Goal: Transaction & Acquisition: Purchase product/service

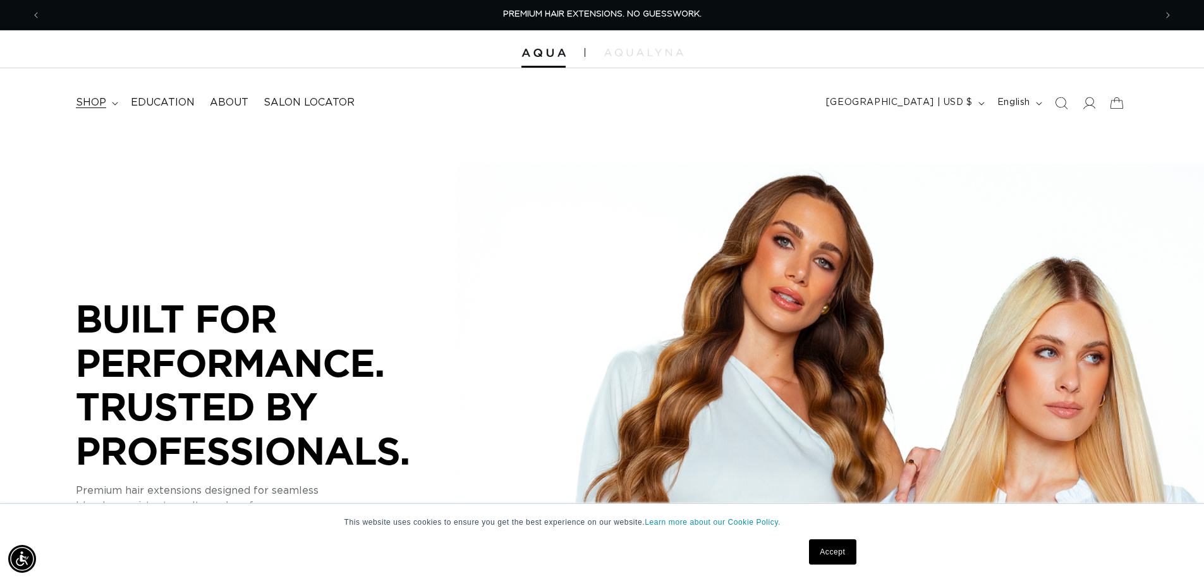
click at [112, 104] on icon at bounding box center [115, 104] width 6 height 4
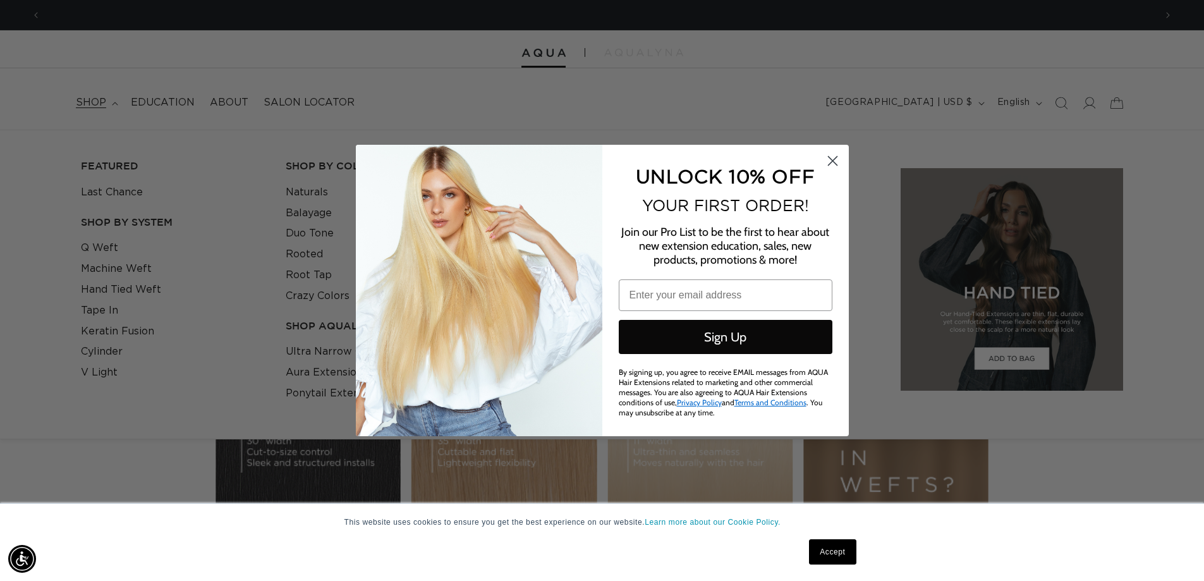
scroll to position [0, 2247]
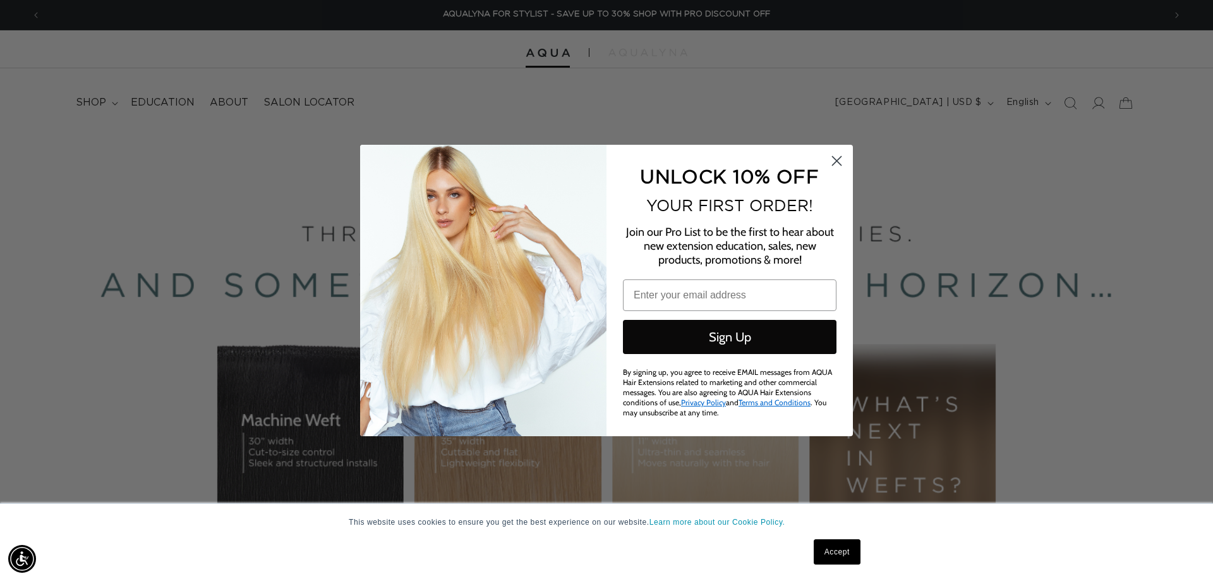
click at [843, 162] on circle "Close dialog" at bounding box center [836, 160] width 21 height 21
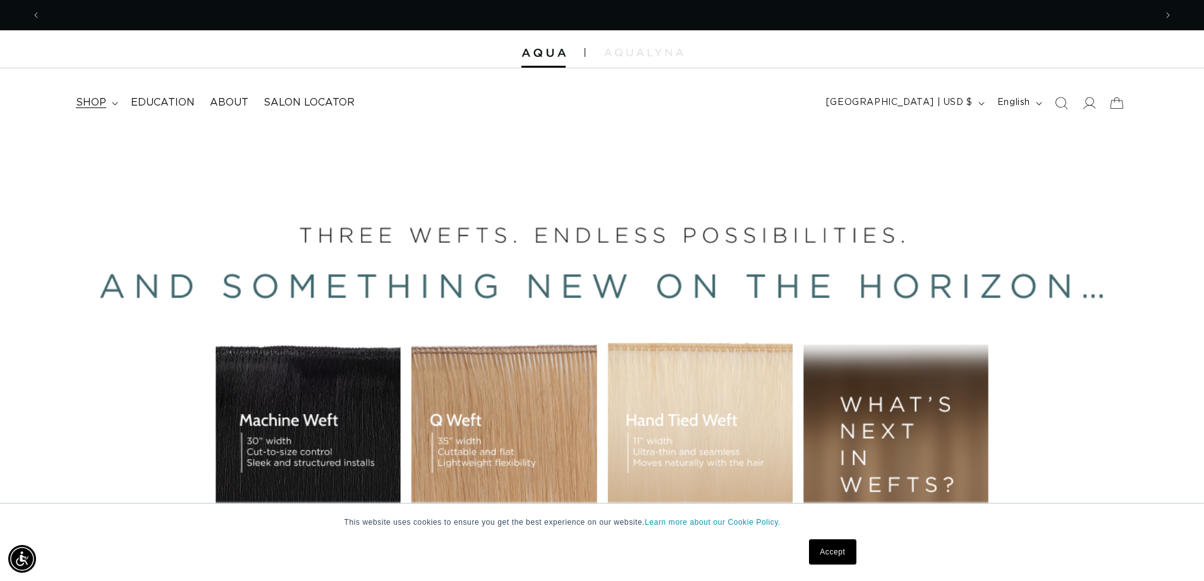
scroll to position [0, 0]
click at [112, 100] on summary "shop" at bounding box center [95, 102] width 55 height 28
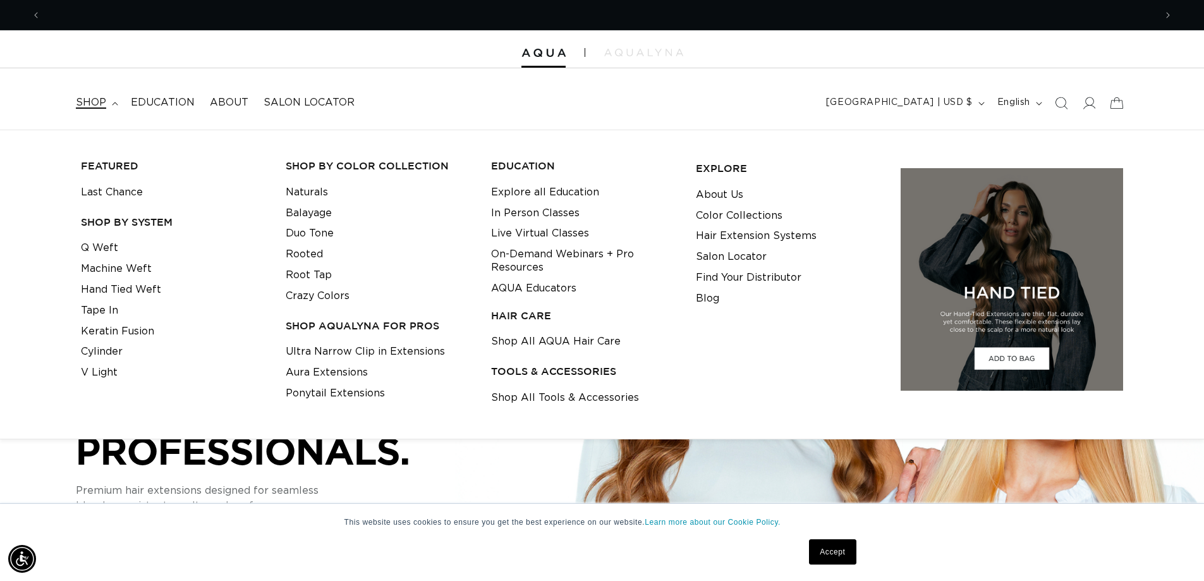
scroll to position [0, 2228]
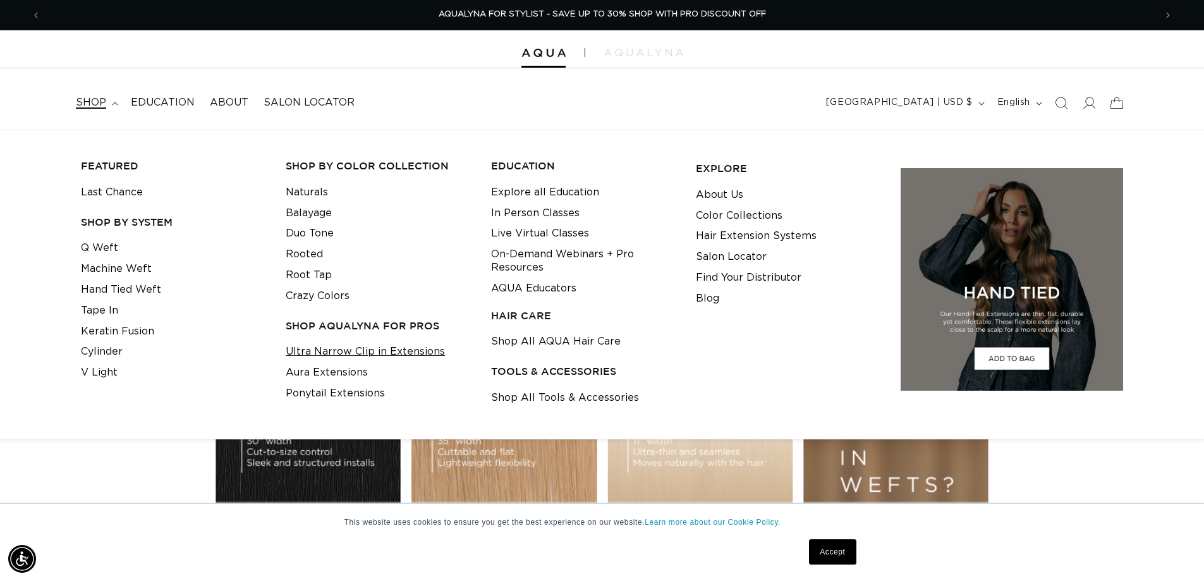
click at [298, 348] on link "Ultra Narrow Clip in Extensions" at bounding box center [365, 351] width 159 height 21
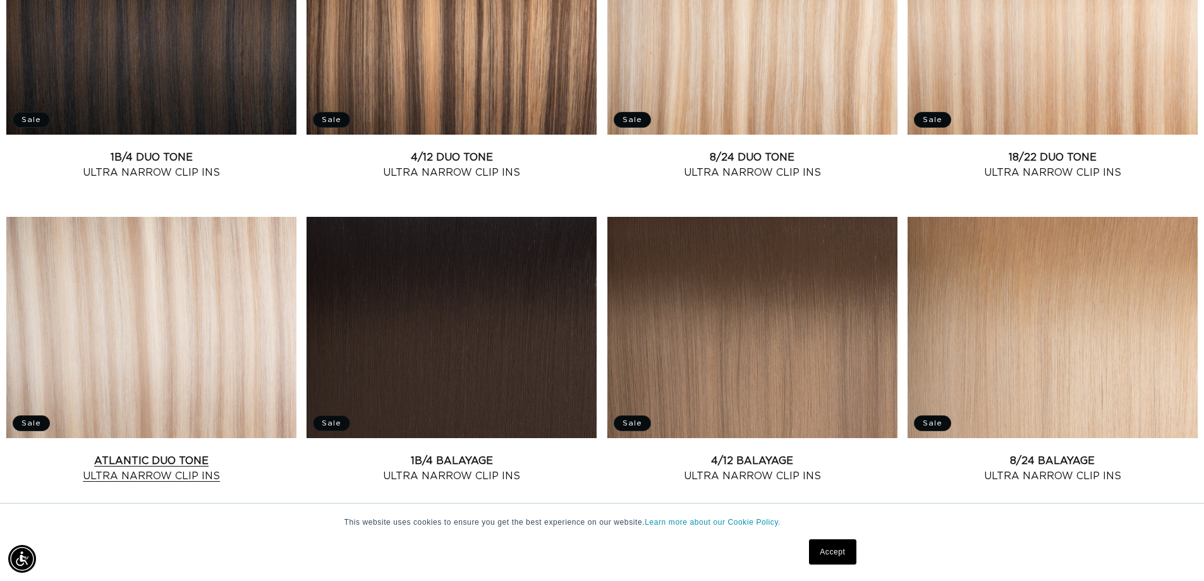
scroll to position [0, 2228]
click at [158, 453] on link "Atlantic Duo Tone Ultra Narrow Clip Ins" at bounding box center [151, 468] width 290 height 30
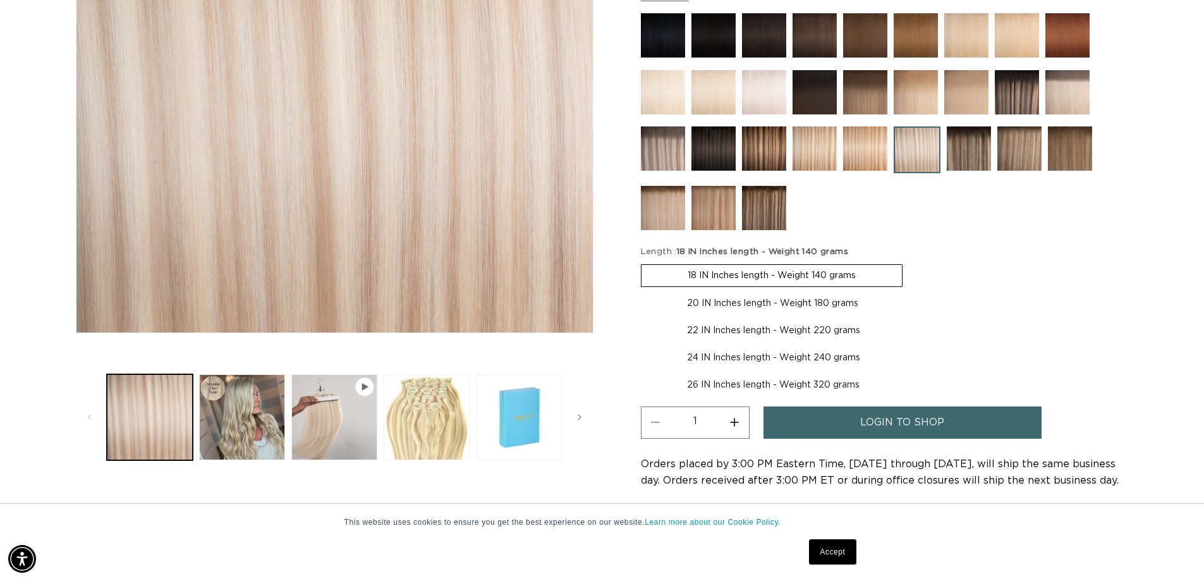
click at [708, 302] on label "20 IN Inches length - Weight 180 grams Variant sold out or unavailable" at bounding box center [772, 303] width 263 height 21
click at [909, 262] on input "20 IN Inches length - Weight 180 grams Variant sold out or unavailable" at bounding box center [909, 262] width 1 height 1
radio input "true"
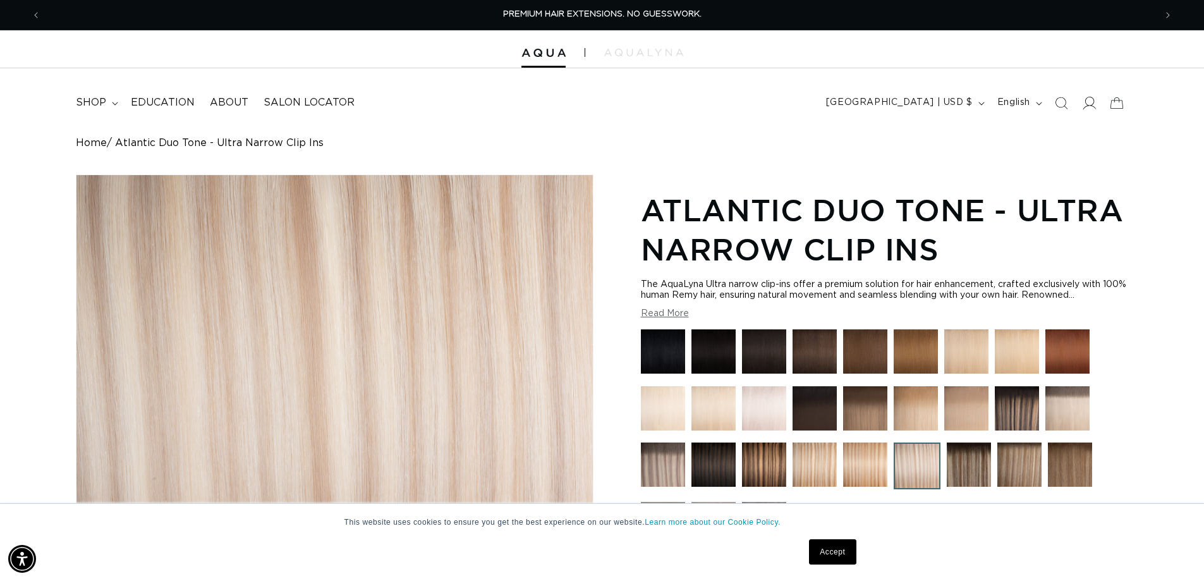
click at [1089, 107] on icon at bounding box center [1088, 102] width 13 height 13
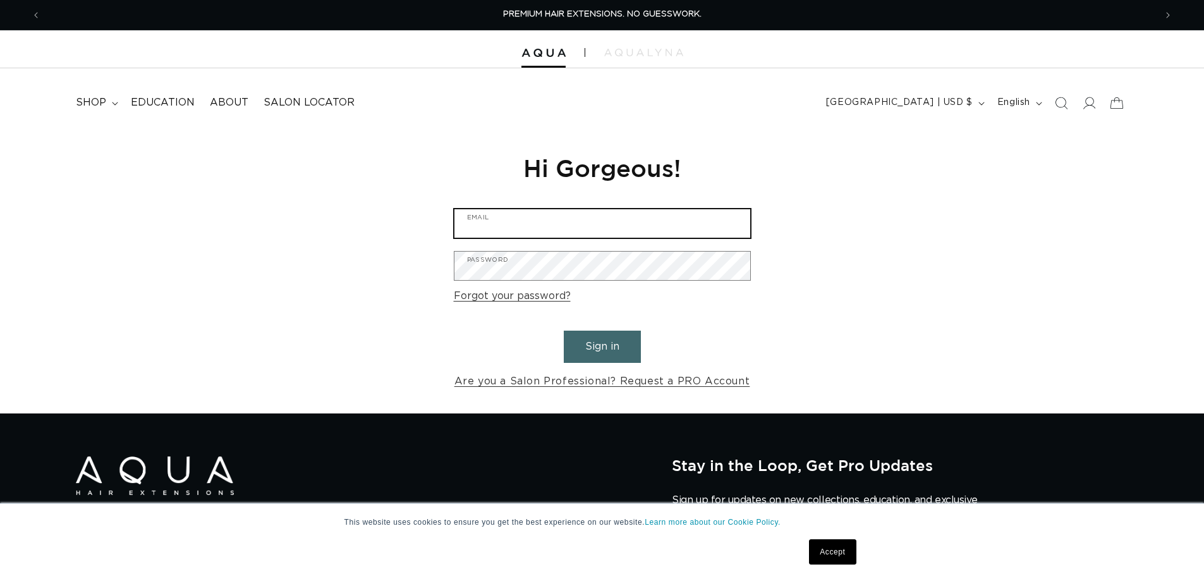
click at [537, 222] on input "Email" at bounding box center [602, 223] width 296 height 28
type input "info@29tensalon.com"
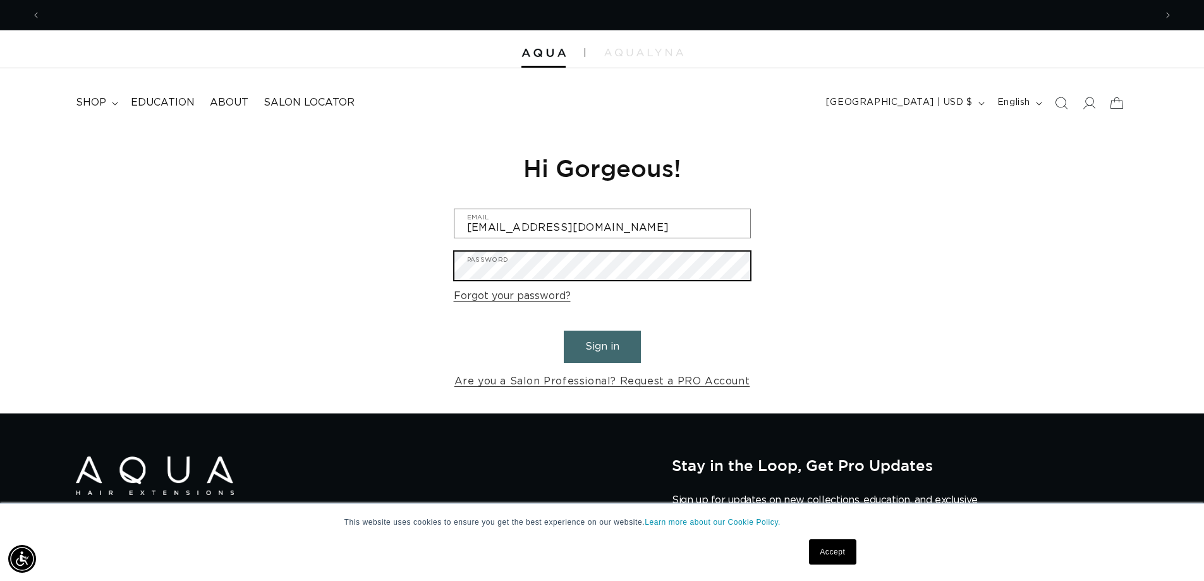
scroll to position [0, 0]
